Goal: Transaction & Acquisition: Obtain resource

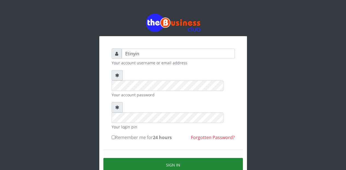
click at [171, 158] on button "Sign in" at bounding box center [172, 165] width 139 height 14
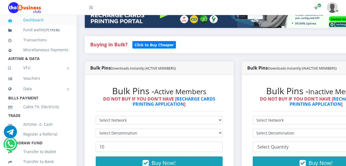
scroll to position [154, 0]
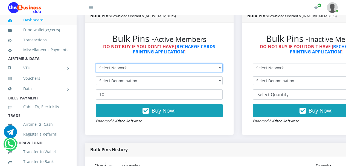
click at [223, 69] on select "Select Network MTN Globacom 9Mobile Airtel" at bounding box center [159, 67] width 127 height 8
select select "MTN"
click at [96, 65] on select "Select Network MTN Globacom 9Mobile Airtel" at bounding box center [159, 67] width 127 height 8
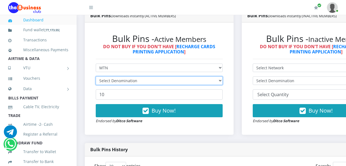
click at [223, 81] on select "Select Denomination" at bounding box center [159, 80] width 127 height 8
select select "96.94-100"
click at [96, 77] on select "Select Denomination MTN NGN100 - ₦96.94 MTN NGN200 - ₦193.88 MTN NGN400 - ₦387.…" at bounding box center [159, 80] width 127 height 8
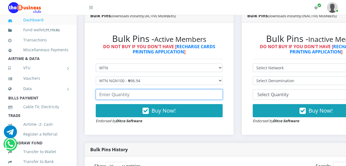
click at [198, 96] on input "number" at bounding box center [159, 94] width 127 height 10
type input "160"
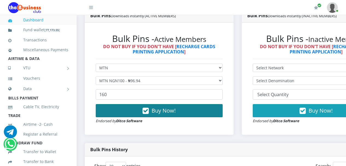
click at [148, 111] on icon "button" at bounding box center [145, 110] width 6 height 5
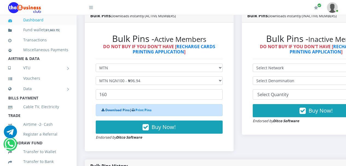
click at [114, 110] on link "Download Pins" at bounding box center [117, 109] width 24 height 5
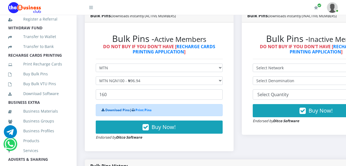
scroll to position [129, 0]
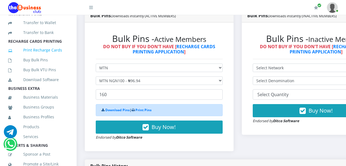
click at [36, 56] on link "Print Recharge Cards" at bounding box center [38, 50] width 60 height 13
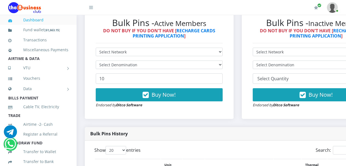
scroll to position [163, 0]
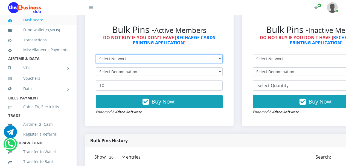
click at [223, 60] on select "Select Network MTN Globacom 9Mobile Airtel" at bounding box center [159, 58] width 127 height 8
select select "Airtel"
click at [96, 55] on select "Select Network MTN Globacom 9Mobile Airtel" at bounding box center [159, 58] width 127 height 8
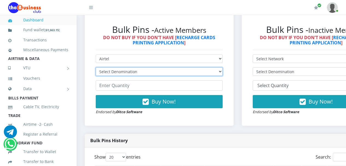
click at [223, 71] on select "Select Denomination Airtel NGN100 - ₦96.36 Airtel NGN200 - ₦192.72 Airtel NGN50…" at bounding box center [159, 71] width 127 height 8
select select "192.72-200"
click at [96, 68] on select "Select Denomination Airtel NGN100 - ₦96.36 Airtel NGN200 - ₦192.72 Airtel NGN50…" at bounding box center [159, 71] width 127 height 8
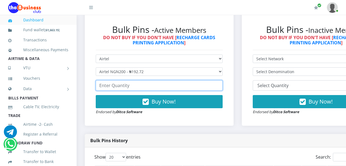
click at [202, 86] on input "number" at bounding box center [159, 85] width 127 height 10
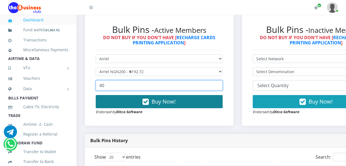
type input "40"
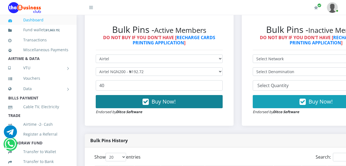
click at [148, 102] on icon "button" at bounding box center [145, 101] width 6 height 5
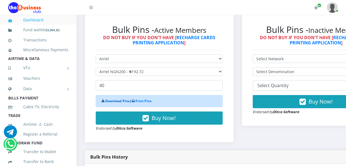
click at [112, 101] on link "Download Pins" at bounding box center [117, 100] width 24 height 5
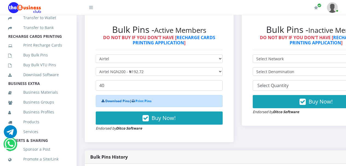
scroll to position [135, 0]
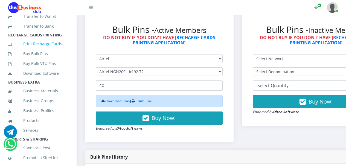
click at [40, 50] on link "Print Recharge Cards" at bounding box center [38, 43] width 60 height 13
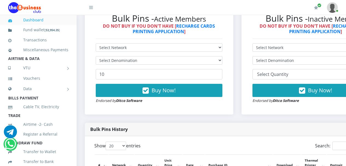
scroll to position [149, 0]
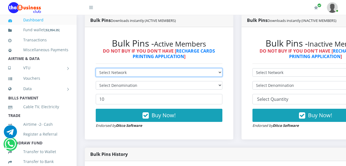
click at [222, 72] on select "Select Network MTN Globacom 9Mobile Airtel" at bounding box center [159, 72] width 127 height 8
select select "MTN"
click at [96, 69] on select "Select Network MTN Globacom 9Mobile Airtel" at bounding box center [159, 72] width 127 height 8
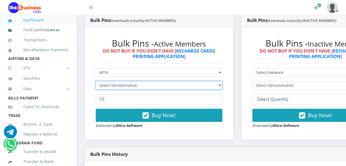
click at [222, 86] on select "Select Denomination" at bounding box center [159, 85] width 127 height 8
select select "193.88-200"
click at [96, 82] on select "Select Denomination MTN NGN100 - ₦96.94 MTN NGN200 - ₦193.88 MTN NGN400 - ₦387.…" at bounding box center [159, 85] width 127 height 8
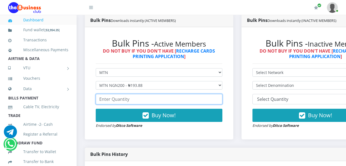
click at [203, 100] on input "number" at bounding box center [159, 99] width 127 height 10
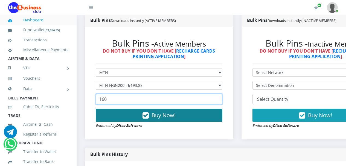
type input "160"
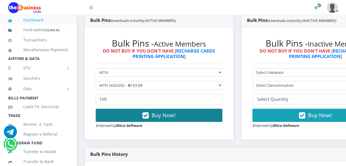
click at [149, 116] on icon "button" at bounding box center [145, 115] width 6 height 5
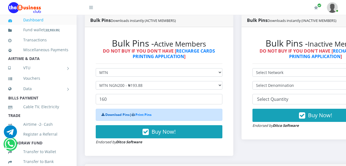
click at [115, 114] on link "Download Pins" at bounding box center [117, 114] width 24 height 5
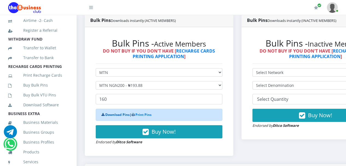
scroll to position [106, 0]
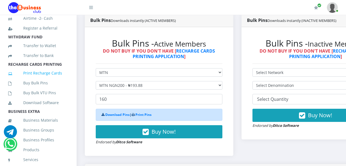
click at [42, 79] on link "Print Recharge Cards" at bounding box center [38, 73] width 60 height 13
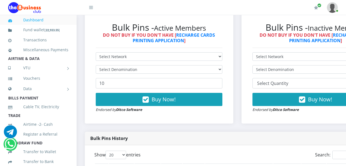
scroll to position [154, 0]
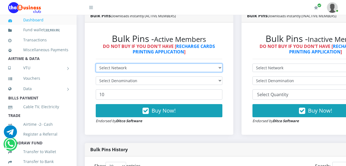
click at [222, 69] on select "Select Network MTN Globacom 9Mobile Airtel" at bounding box center [159, 67] width 127 height 8
select select "Airtel"
click at [96, 64] on select "Select Network MTN Globacom 9Mobile Airtel" at bounding box center [159, 67] width 127 height 8
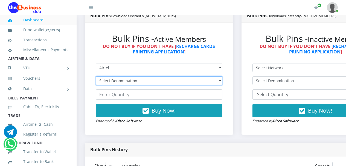
click at [222, 81] on select "Select Denomination Airtel NGN100 - ₦96.36 Airtel NGN200 - ₦192.72 Airtel NGN50…" at bounding box center [159, 80] width 127 height 8
select select "481.8-500"
click at [96, 77] on select "Select Denomination Airtel NGN100 - ₦96.36 Airtel NGN200 - ₦192.72 Airtel NGN50…" at bounding box center [159, 80] width 127 height 8
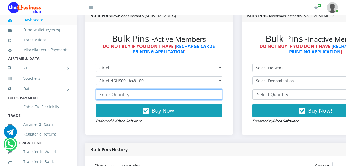
click at [210, 97] on input "number" at bounding box center [159, 94] width 127 height 10
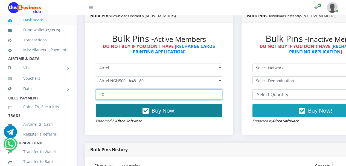
type input "20"
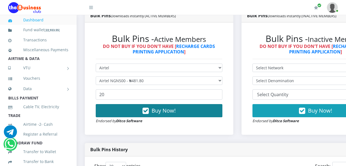
click at [147, 112] on icon "button" at bounding box center [145, 110] width 6 height 5
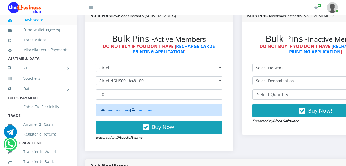
click at [112, 111] on link "Download Pins" at bounding box center [117, 109] width 24 height 5
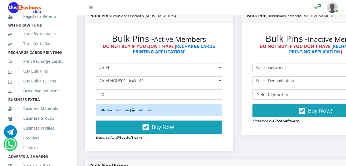
scroll to position [110, 0]
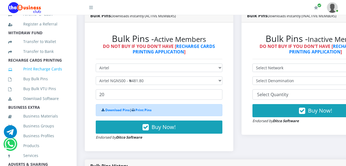
click at [37, 75] on link "Print Recharge Cards" at bounding box center [38, 69] width 60 height 13
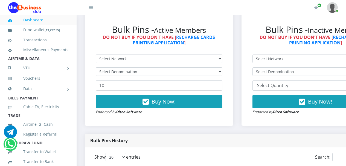
scroll to position [151, 0]
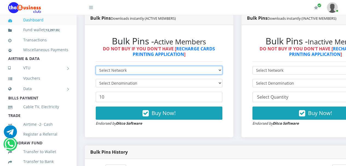
click at [222, 71] on select "Select Network MTN Globacom 9Mobile Airtel" at bounding box center [159, 70] width 127 height 8
select select "MTN"
click at [96, 67] on select "Select Network MTN Globacom 9Mobile Airtel" at bounding box center [159, 70] width 127 height 8
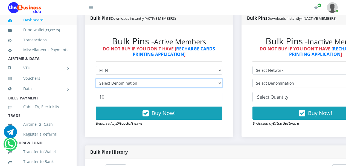
click at [222, 83] on select "Select Denomination" at bounding box center [159, 83] width 127 height 8
select select "484.7-500"
click at [96, 80] on select "Select Denomination MTN NGN100 - ₦96.94 MTN NGN200 - ₦193.88 MTN NGN400 - ₦387.…" at bounding box center [159, 83] width 127 height 8
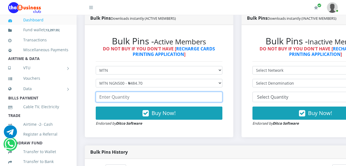
click at [201, 97] on input "number" at bounding box center [159, 97] width 127 height 10
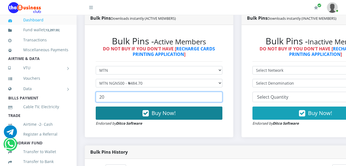
type input "20"
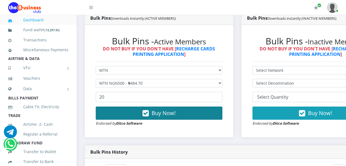
click at [148, 115] on icon "button" at bounding box center [145, 112] width 6 height 5
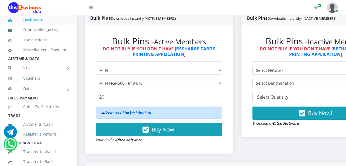
click at [114, 113] on link "Download Pins" at bounding box center [117, 112] width 24 height 5
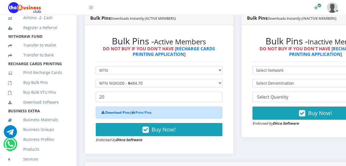
scroll to position [116, 0]
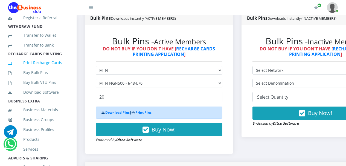
click at [42, 69] on link "Print Recharge Cards" at bounding box center [38, 62] width 60 height 13
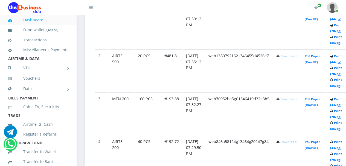
scroll to position [326, 0]
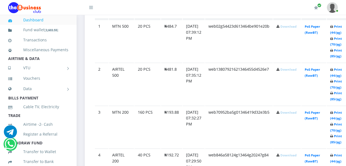
click at [296, 28] on link "Download" at bounding box center [288, 26] width 16 height 4
click at [296, 71] on link "Download" at bounding box center [288, 69] width 16 height 4
click at [295, 113] on link "Download" at bounding box center [288, 112] width 16 height 4
click at [296, 156] on link "Download" at bounding box center [288, 155] width 16 height 4
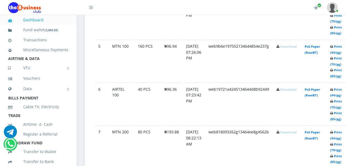
click at [296, 48] on link "Download" at bounding box center [288, 46] width 16 height 4
click at [223, 72] on td "web9b6e197552134644854e237g" at bounding box center [239, 61] width 68 height 42
click at [295, 90] on link "Download" at bounding box center [288, 89] width 16 height 4
